Goal: Task Accomplishment & Management: Complete application form

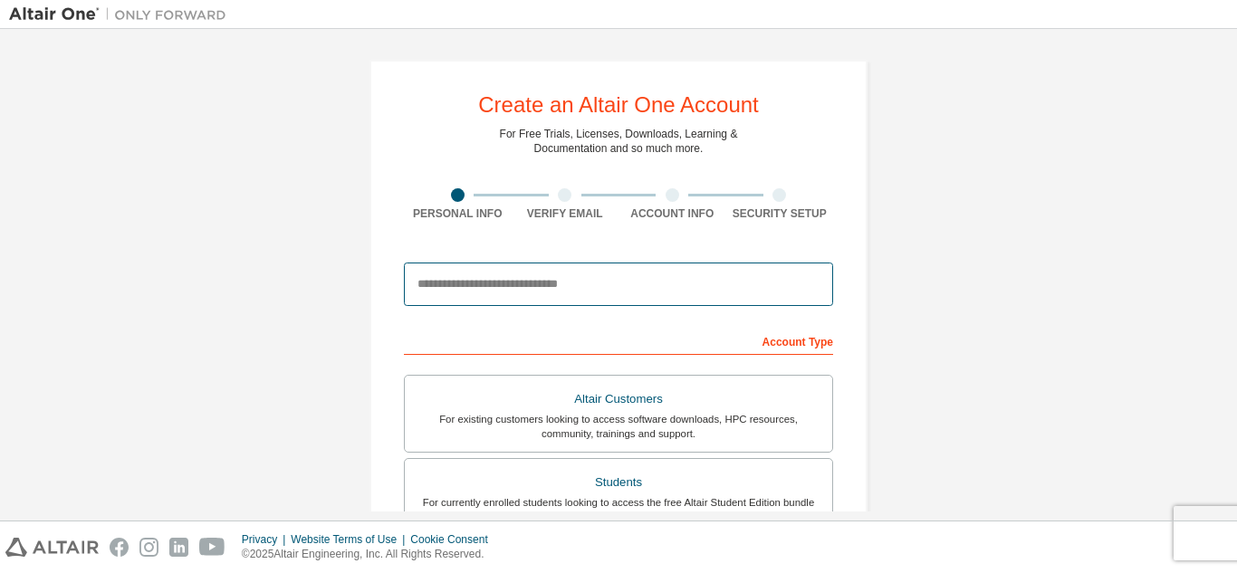
click at [469, 293] on input "email" at bounding box center [618, 284] width 429 height 43
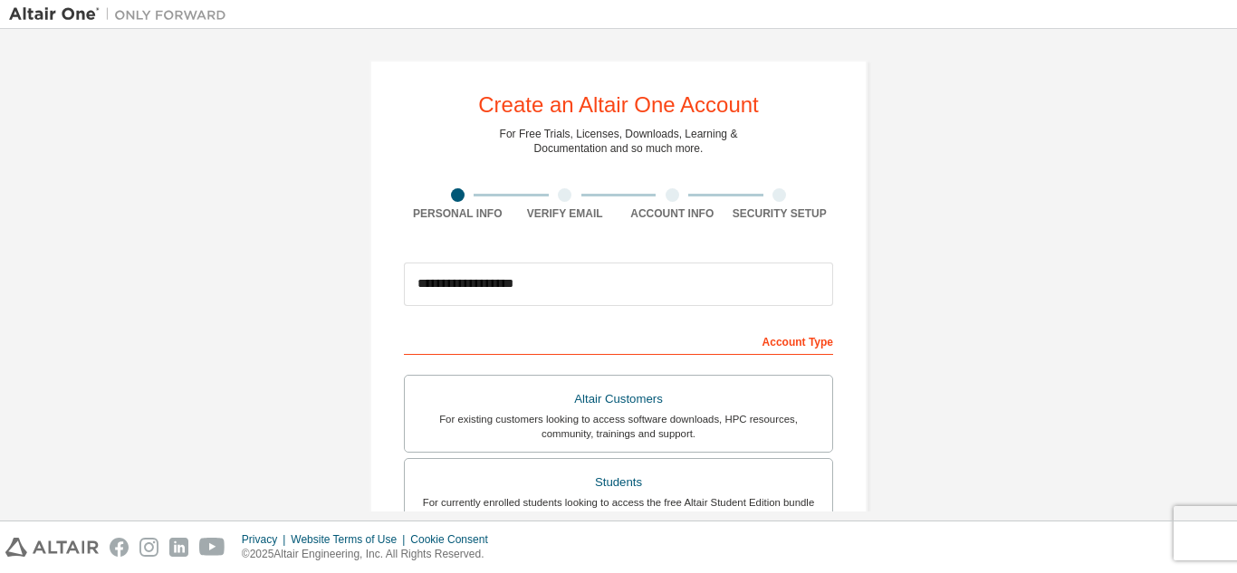
click at [558, 190] on div at bounding box center [565, 195] width 14 height 14
click at [571, 213] on div "Verify Email" at bounding box center [566, 214] width 108 height 14
drag, startPoint x: 772, startPoint y: 340, endPoint x: 780, endPoint y: 358, distance: 19.9
click at [775, 341] on div "Account Type" at bounding box center [618, 340] width 429 height 29
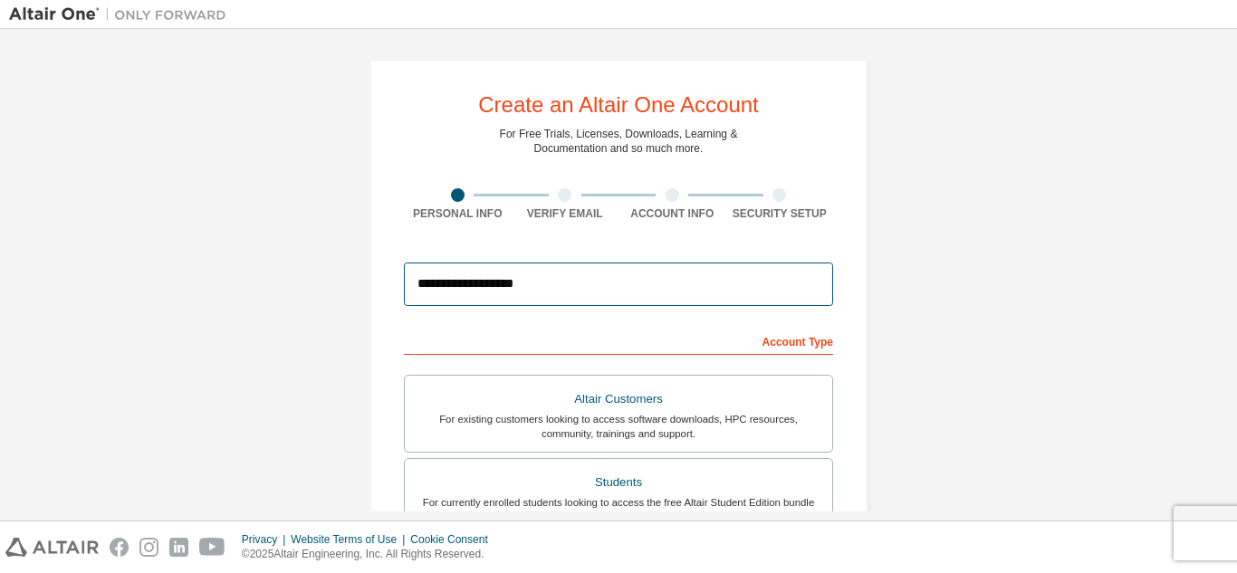
click at [613, 274] on input "**********" at bounding box center [618, 284] width 429 height 43
click at [539, 280] on input "**********" at bounding box center [618, 284] width 429 height 43
type input "*"
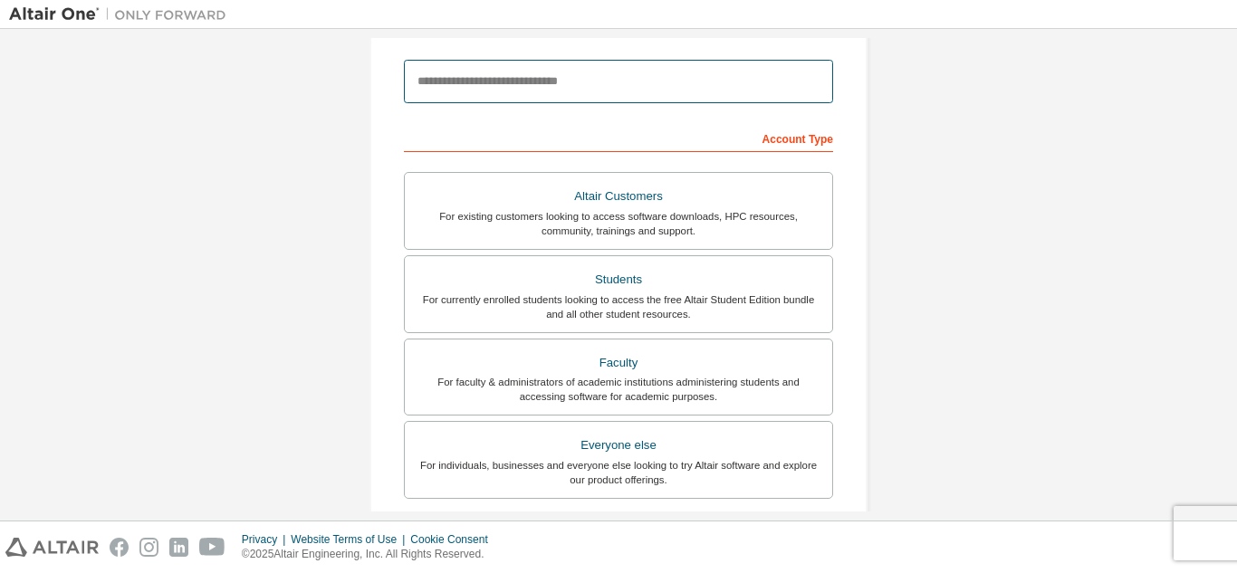
scroll to position [204, 0]
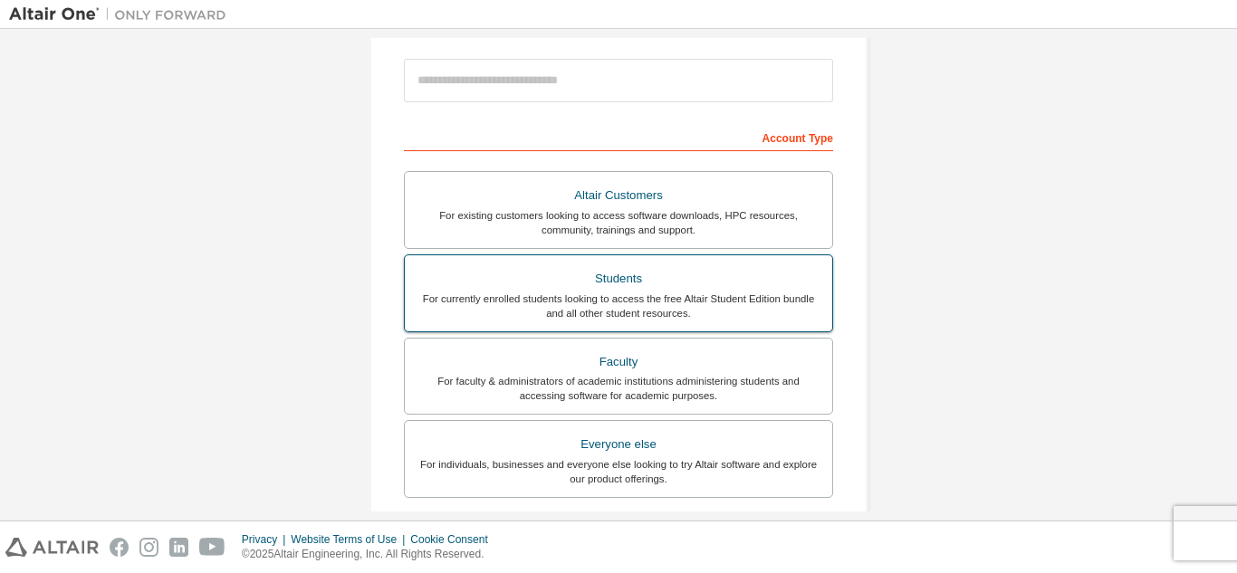
click at [611, 292] on div "For currently enrolled students looking to access the free Altair Student Editi…" at bounding box center [619, 306] width 406 height 29
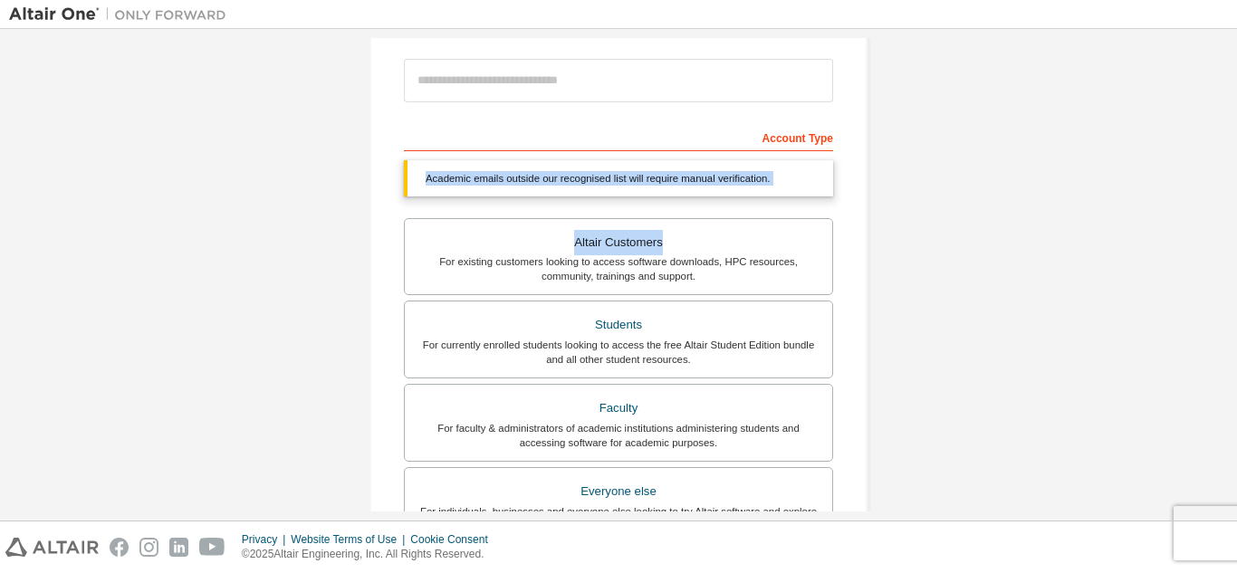
drag, startPoint x: 1235, startPoint y: 228, endPoint x: 1229, endPoint y: 115, distance: 113.4
click at [1229, 115] on div "Create an Altair One Account For Free Trials, Licenses, Downloads, Learning & D…" at bounding box center [618, 275] width 1237 height 492
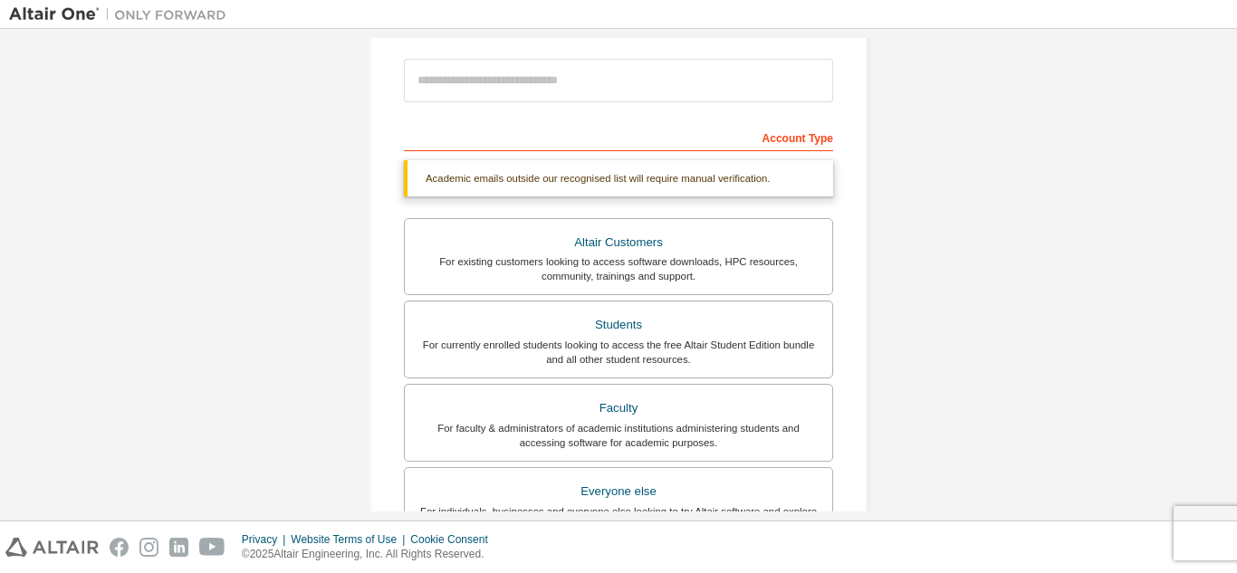
click at [1030, 298] on div "Create an Altair One Account For Free Trials, Licenses, Downloads, Learning & D…" at bounding box center [618, 337] width 1219 height 1006
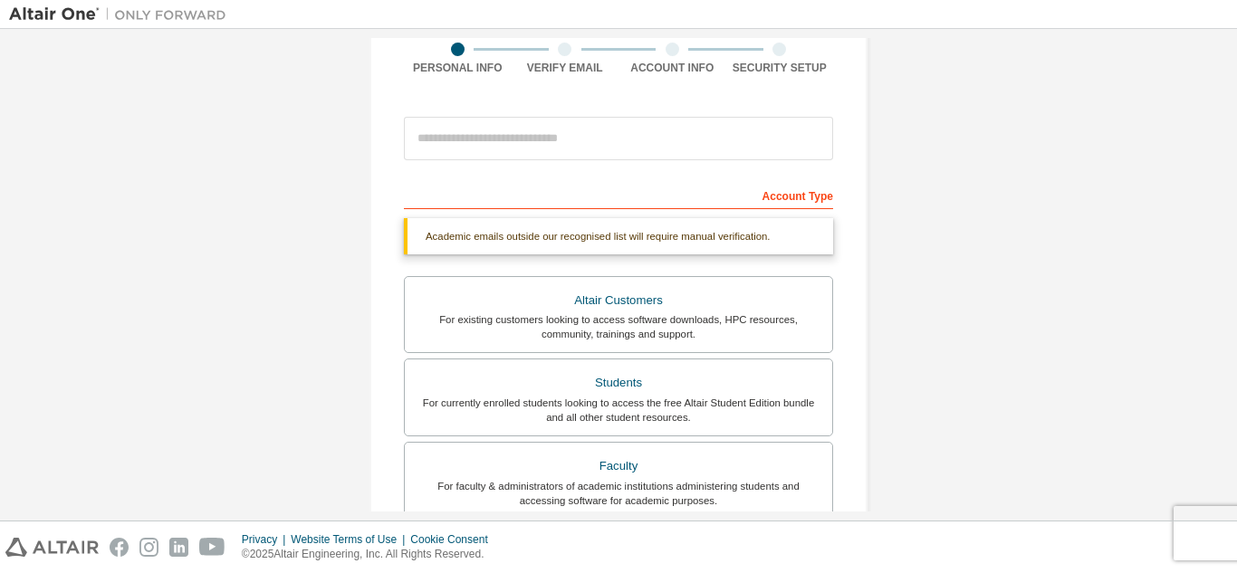
scroll to position [154, 0]
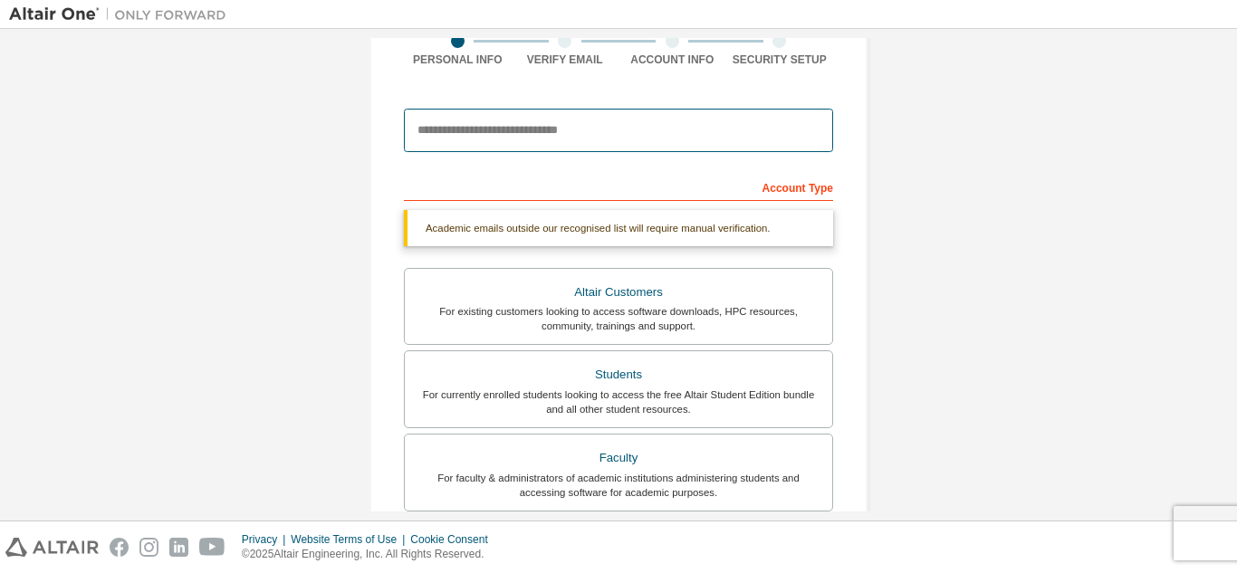
click at [492, 128] on input "email" at bounding box center [618, 130] width 429 height 43
type input "*"
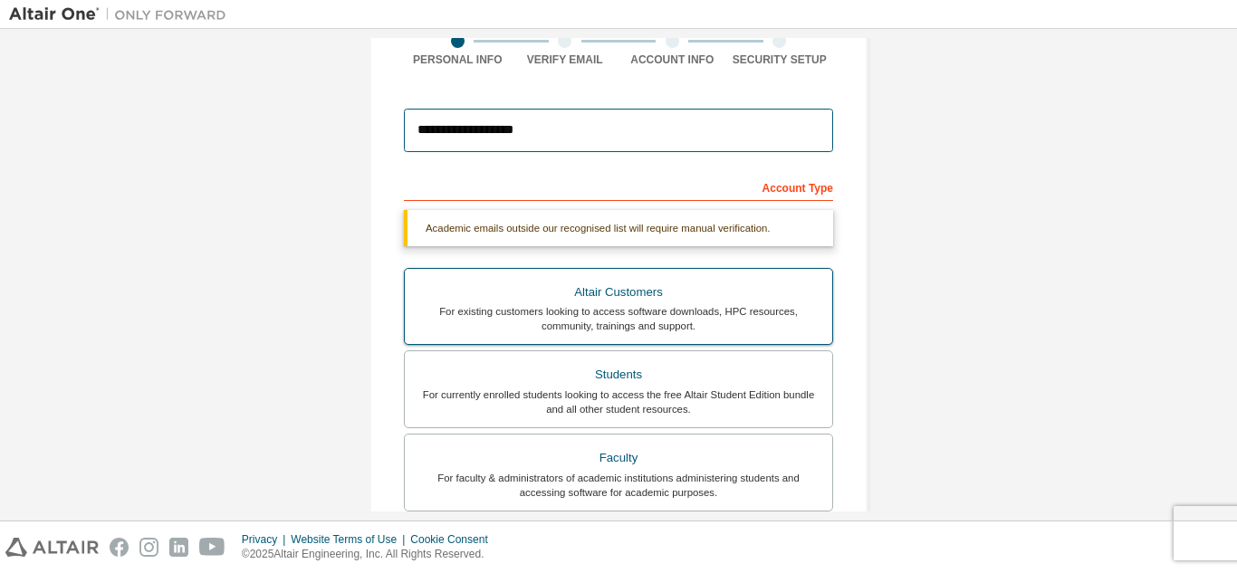
type input "**********"
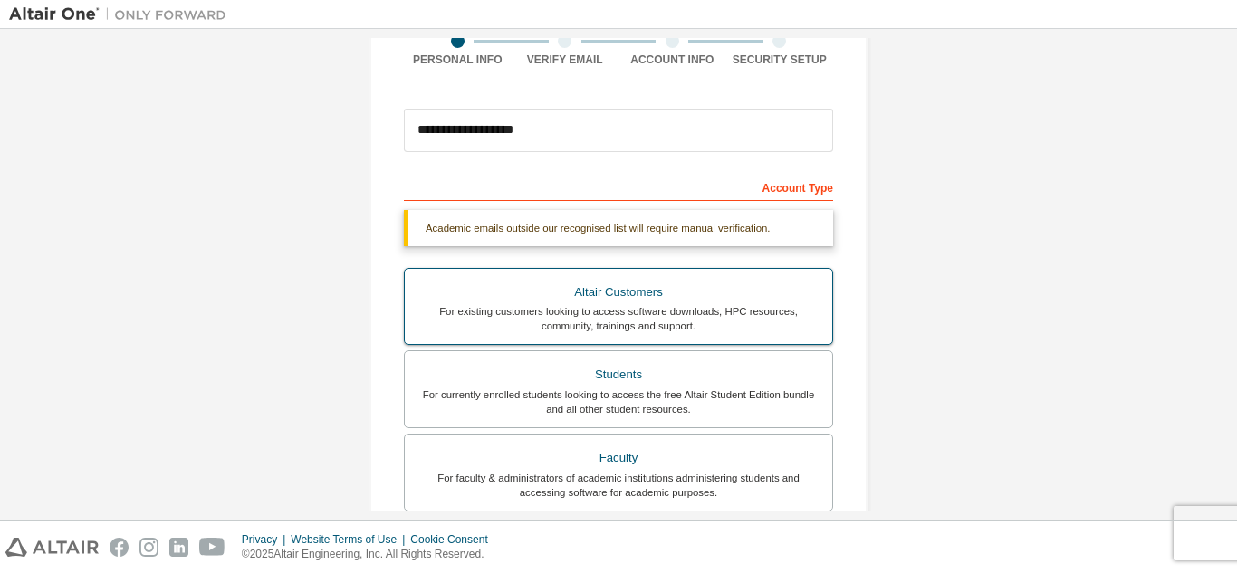
click at [792, 300] on div "Altair Customers" at bounding box center [619, 292] width 406 height 25
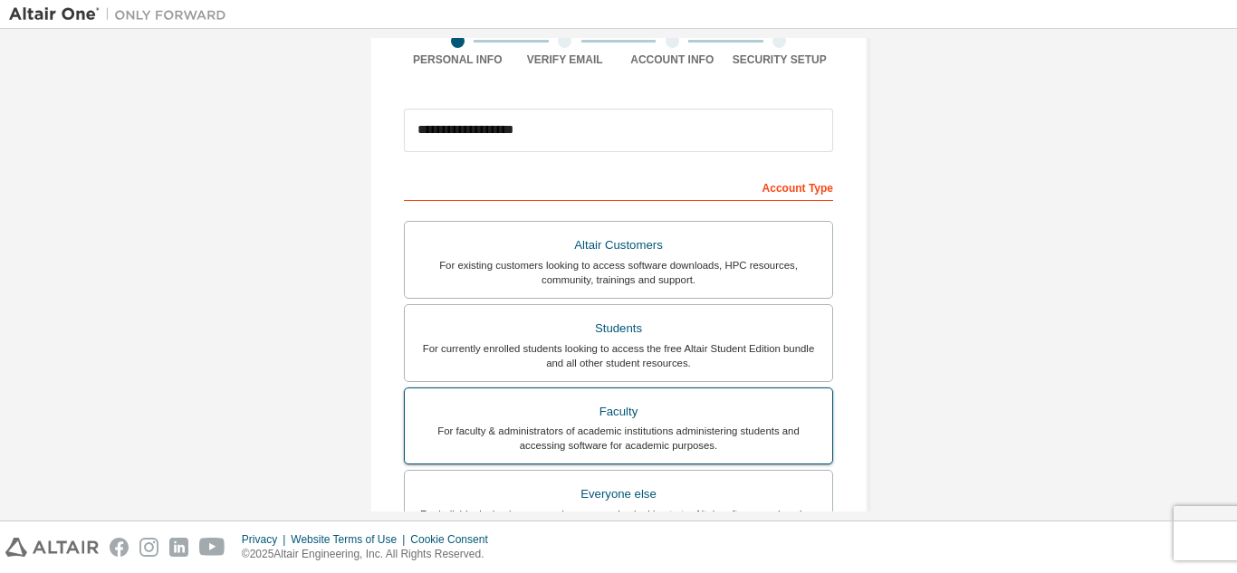
click at [714, 396] on label "Faculty For faculty & administrators of academic institutions administering stu…" at bounding box center [618, 427] width 429 height 78
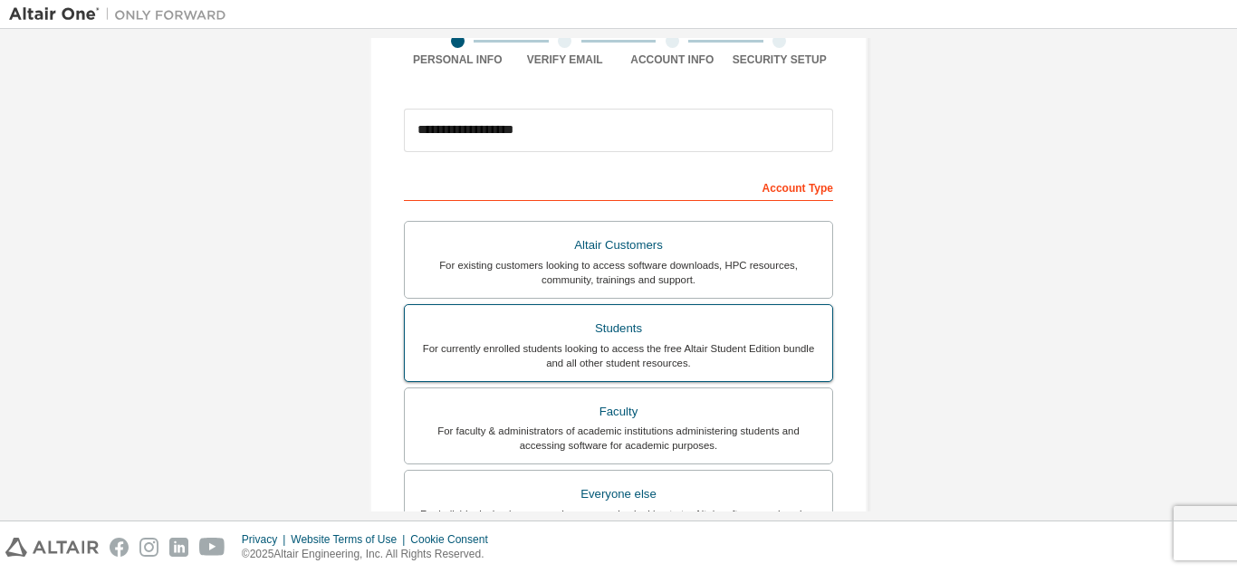
click at [724, 318] on div "Students" at bounding box center [619, 328] width 406 height 25
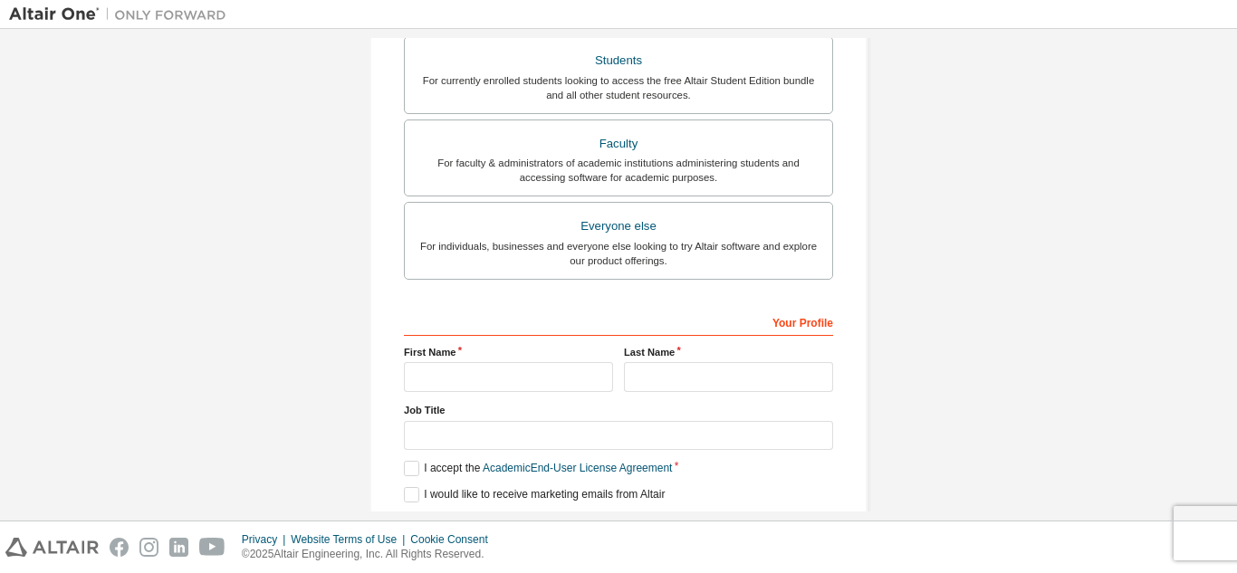
scroll to position [486, 0]
